Goal: Transaction & Acquisition: Purchase product/service

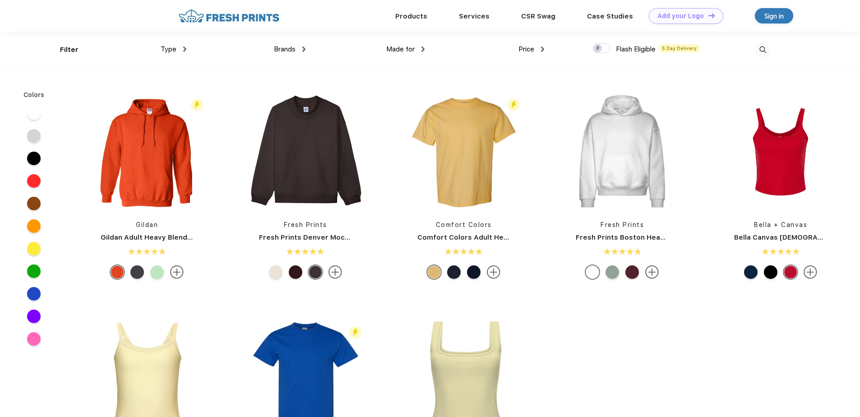
scroll to position [0, 0]
click at [764, 50] on img at bounding box center [763, 49] width 15 height 15
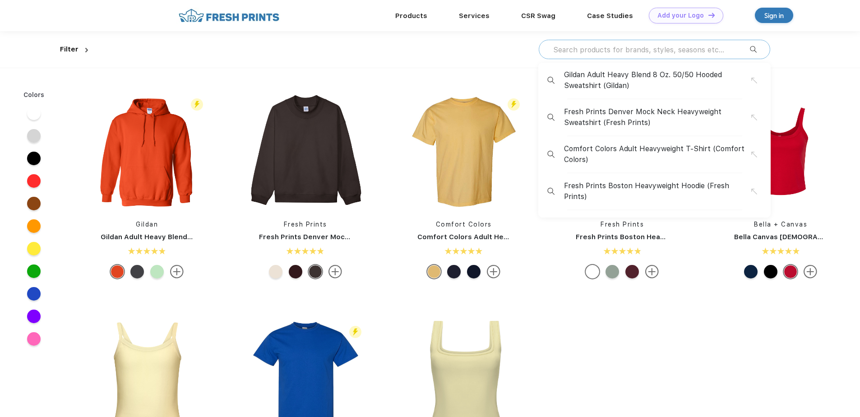
click at [681, 48] on input "text" at bounding box center [651, 50] width 198 height 10
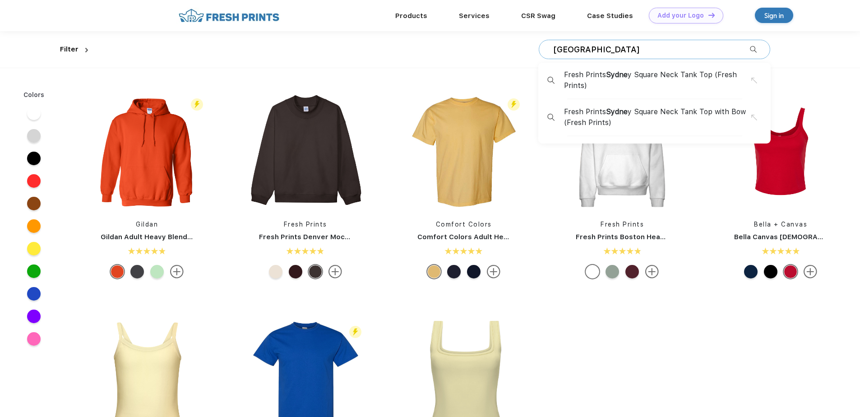
type input "[GEOGRAPHIC_DATA]"
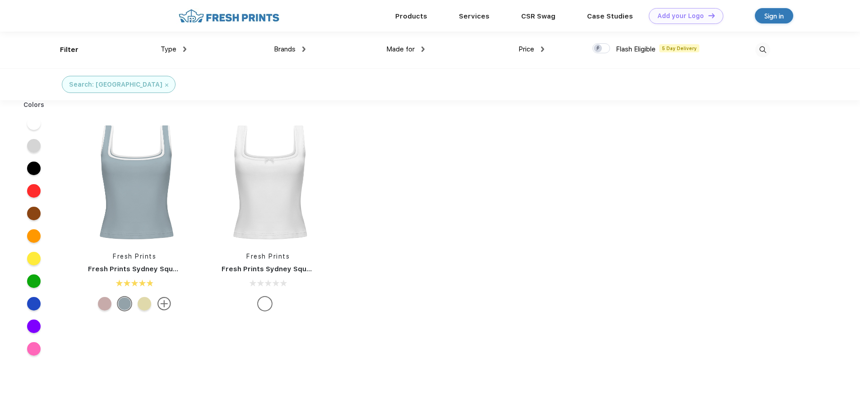
click at [761, 50] on img at bounding box center [763, 49] width 15 height 15
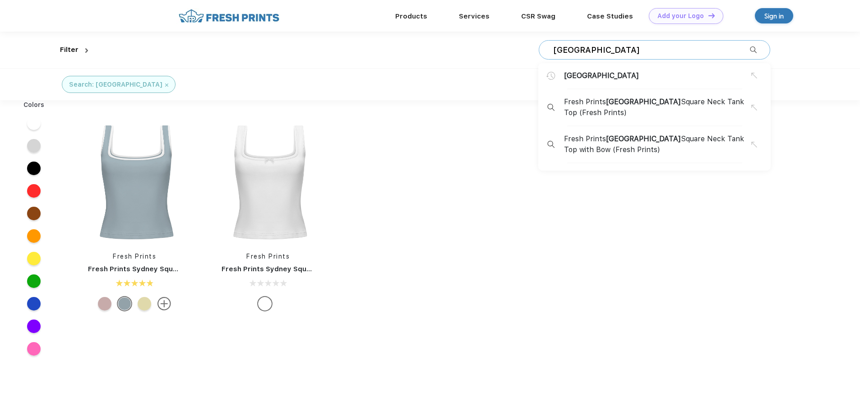
drag, startPoint x: 625, startPoint y: 52, endPoint x: 529, endPoint y: 52, distance: 95.7
click at [529, 52] on div "sydney sydney Fresh Prints Sydney Square Neck Tank Top (Fresh Prints) Fresh Pri…" at bounding box center [431, 50] width 679 height 37
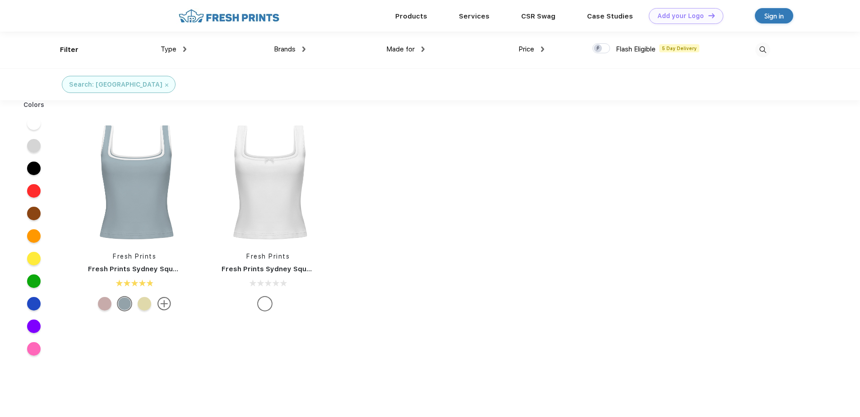
click at [769, 54] on img at bounding box center [763, 49] width 15 height 15
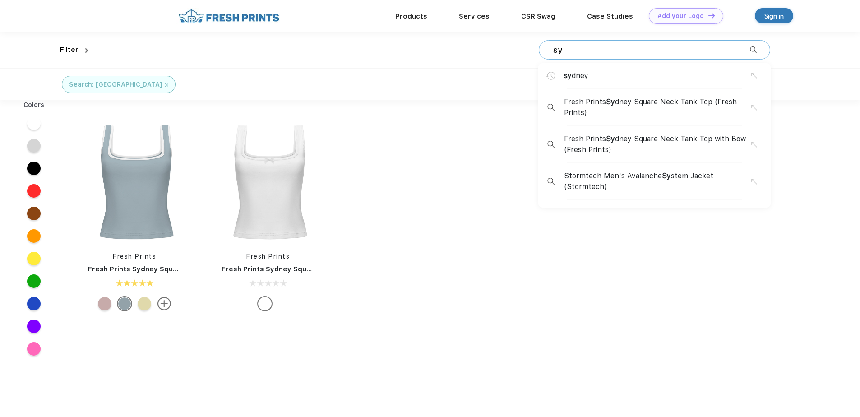
type input "s"
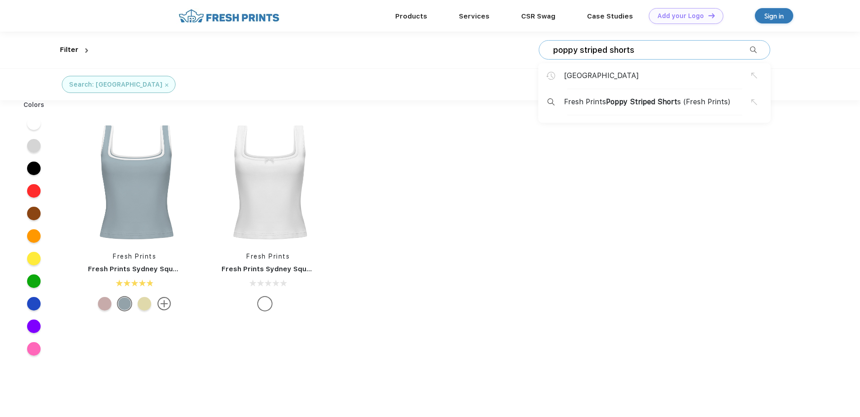
type input "poppy striped shorts"
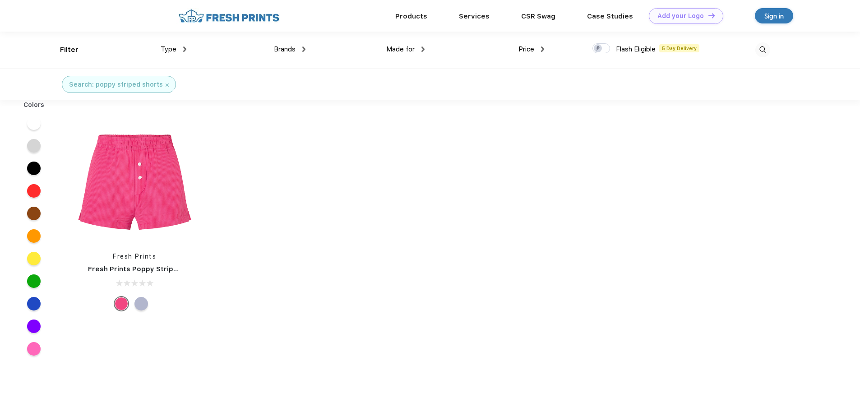
click at [768, 50] on img at bounding box center [763, 49] width 15 height 15
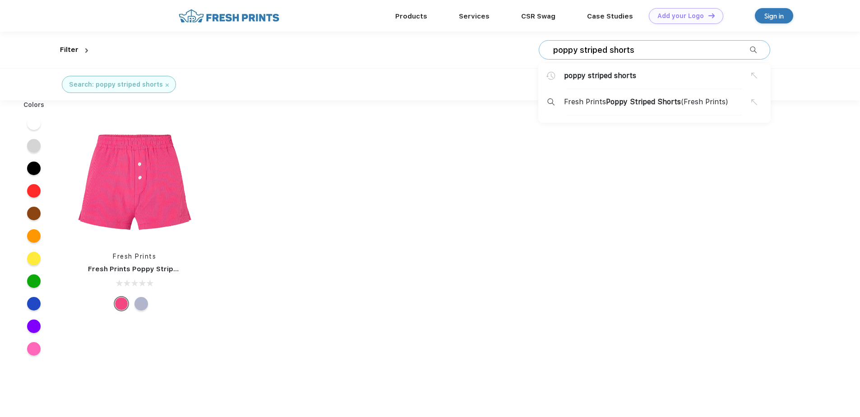
click at [643, 56] on div "poppy striped shorts poppy striped shorts Fresh Prints Poppy Striped Shorts (Fr…" at bounding box center [655, 49] width 232 height 19
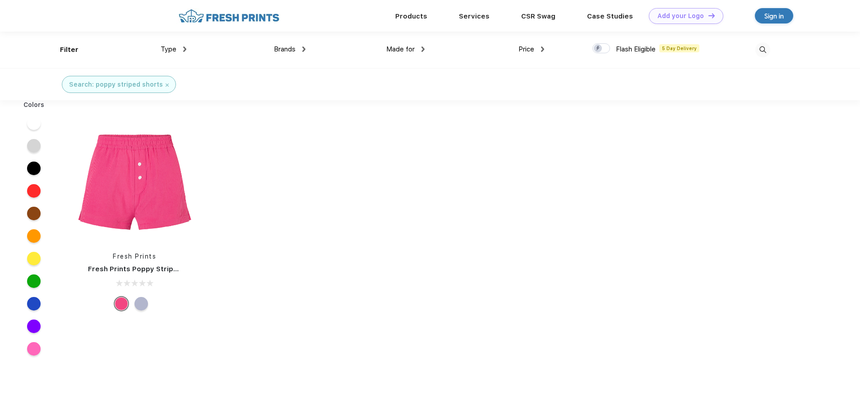
click at [759, 50] on img at bounding box center [763, 49] width 15 height 15
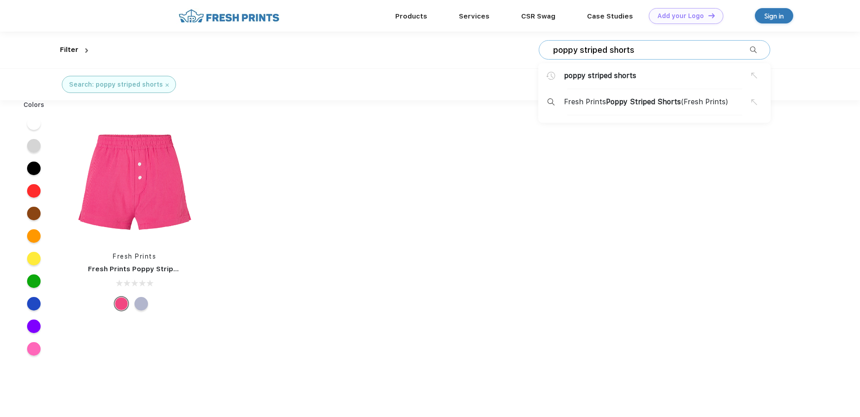
drag, startPoint x: 657, startPoint y: 46, endPoint x: 539, endPoint y: 49, distance: 117.9
click at [539, 49] on div "poppy striped shorts poppy striped shorts Fresh Prints Poppy Striped Shorts (Fr…" at bounding box center [655, 49] width 232 height 19
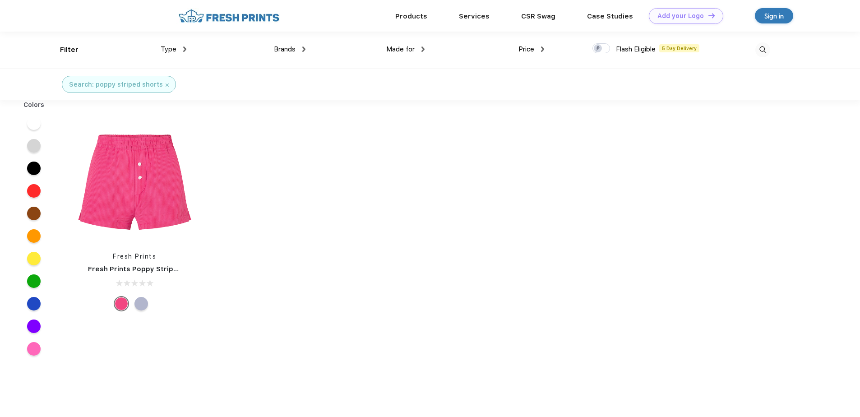
click at [761, 47] on img at bounding box center [763, 49] width 15 height 15
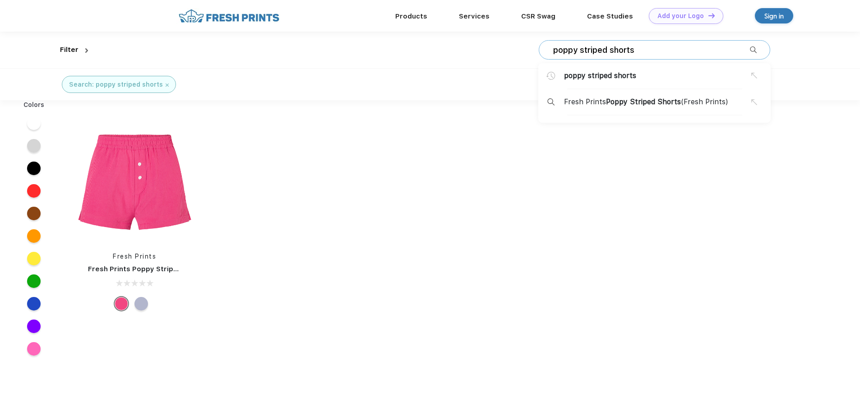
click at [672, 51] on input "poppy striped shorts" at bounding box center [651, 50] width 198 height 10
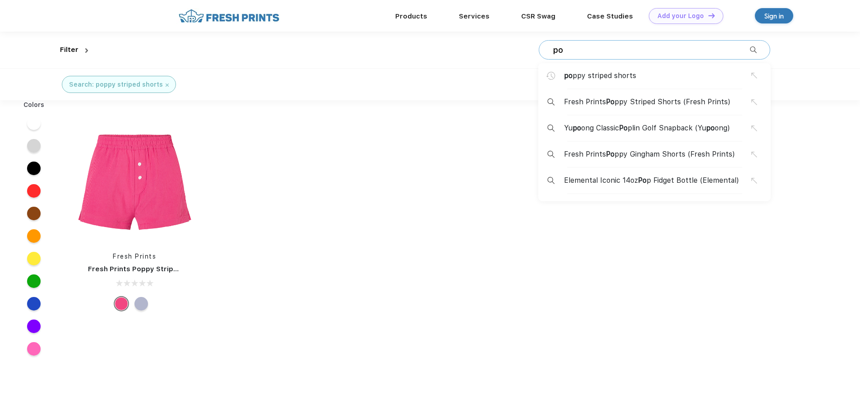
type input "p"
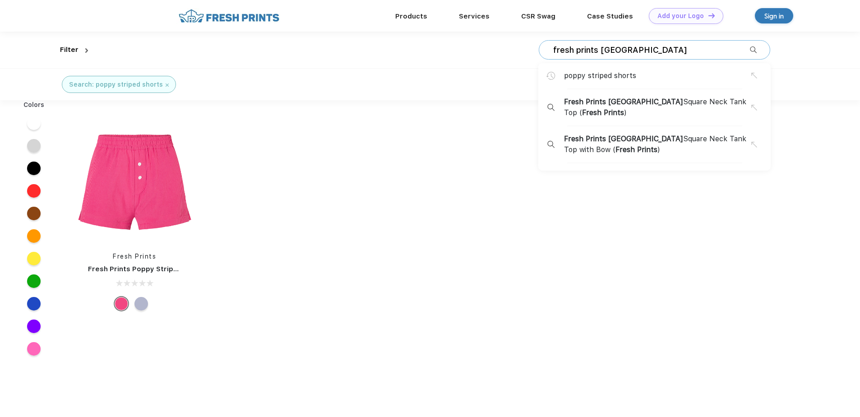
type input "fresh prints [GEOGRAPHIC_DATA]"
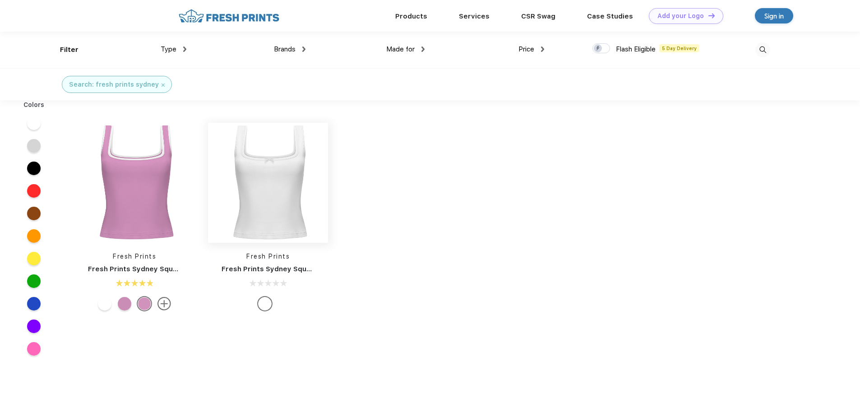
click at [280, 218] on img at bounding box center [268, 183] width 120 height 120
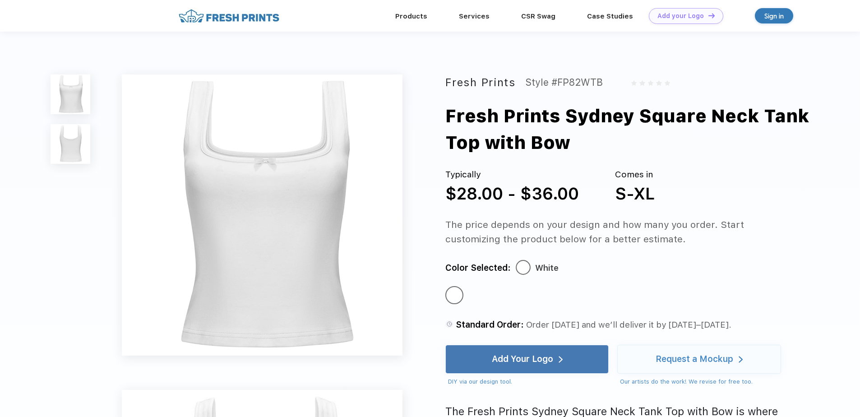
click at [519, 265] on div at bounding box center [523, 267] width 13 height 13
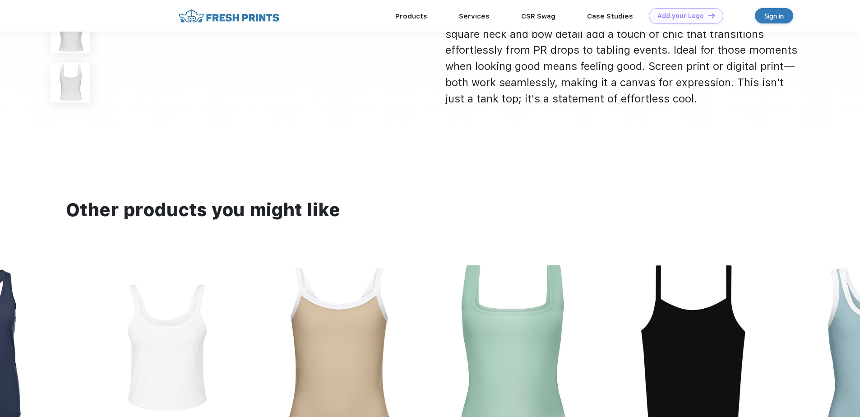
scroll to position [365, 0]
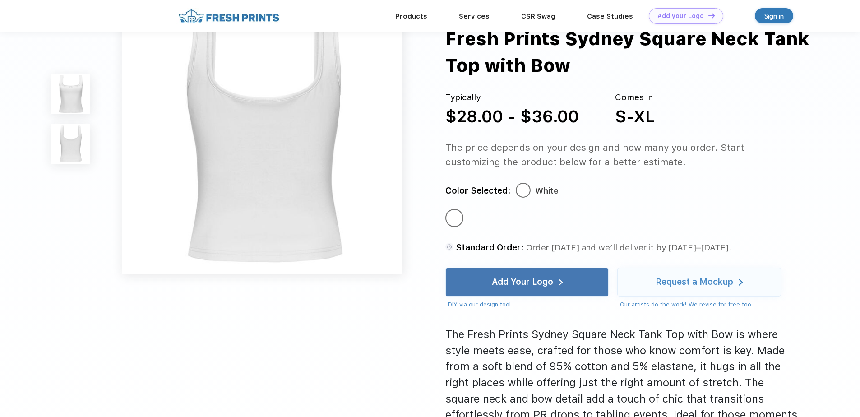
drag, startPoint x: 859, startPoint y: 154, endPoint x: 867, endPoint y: 236, distance: 81.6
click at [860, 236] on html "Products Services Printing Fulfillment CSR Swag BIPOC-Owned Brands Women-Owned …" at bounding box center [430, 370] width 860 height 1470
click at [839, 239] on div "Fresh Prints Style #FP82WTB Fresh Prints Sydney Square Neck Tank Top with Bow T…" at bounding box center [430, 74] width 860 height 879
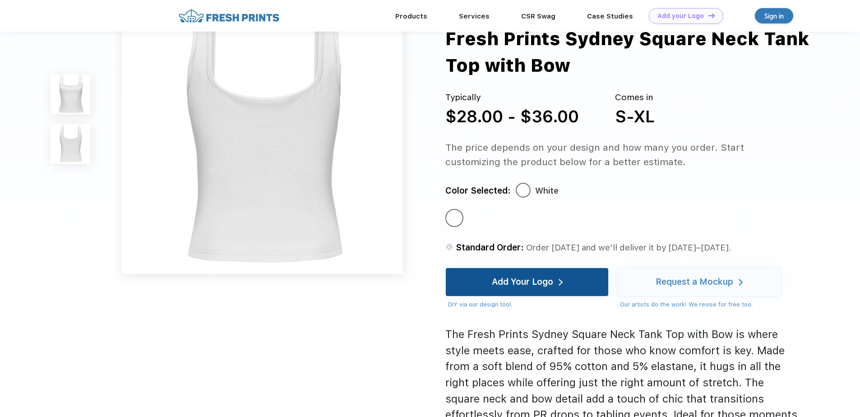
click at [540, 283] on div "Add Your Logo" at bounding box center [522, 282] width 61 height 9
